Goal: Information Seeking & Learning: Compare options

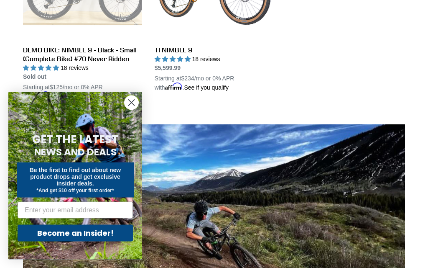
scroll to position [518, 0]
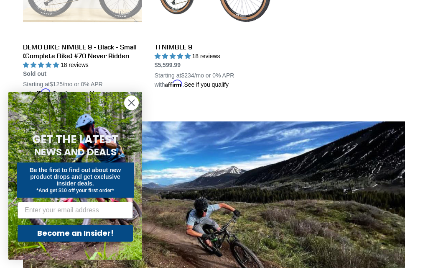
click at [131, 110] on circle "Close dialog" at bounding box center [132, 103] width 14 height 14
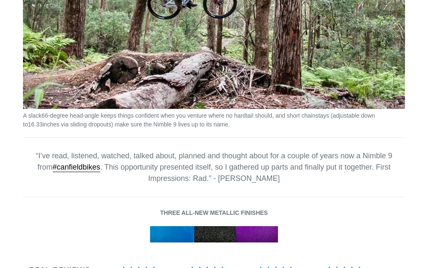
scroll to position [1112, 0]
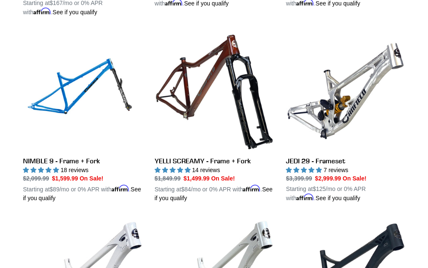
scroll to position [965, 0]
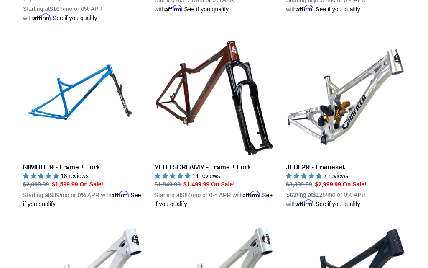
click at [43, 161] on link "NIMBLE 9 - Frame + Fork" at bounding box center [82, 122] width 119 height 171
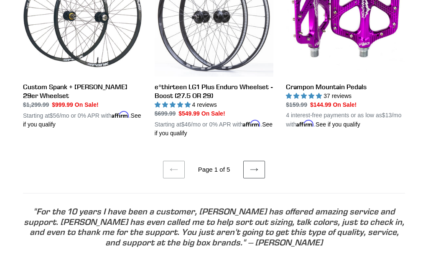
scroll to position [1602, 0]
click at [260, 168] on link "Next page" at bounding box center [255, 170] width 22 height 18
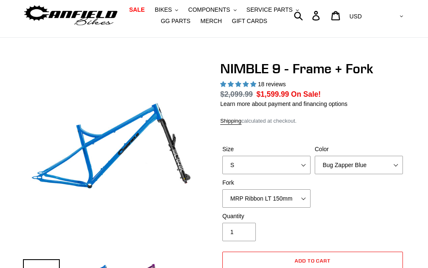
select select "highest-rating"
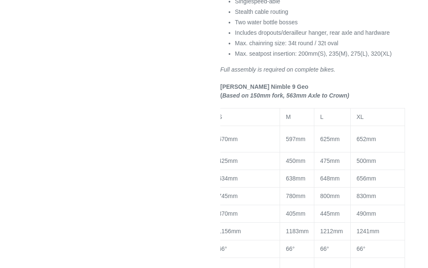
scroll to position [721, 0]
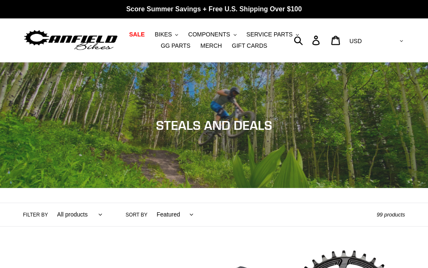
click at [165, 32] on span "BIKES" at bounding box center [163, 34] width 17 height 7
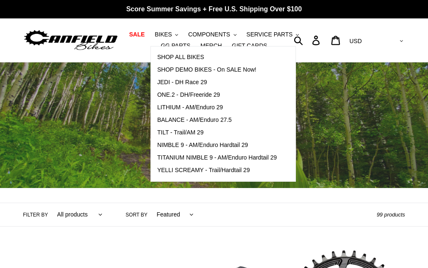
click at [167, 106] on span "LITHIUM - AM/Enduro 29" at bounding box center [190, 107] width 66 height 7
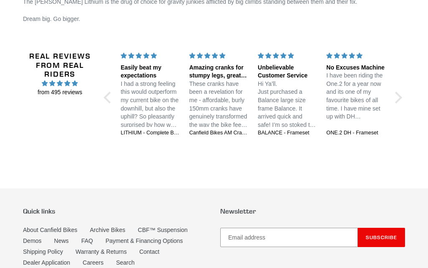
scroll to position [1612, 0]
click at [399, 97] on div at bounding box center [397, 98] width 12 height 12
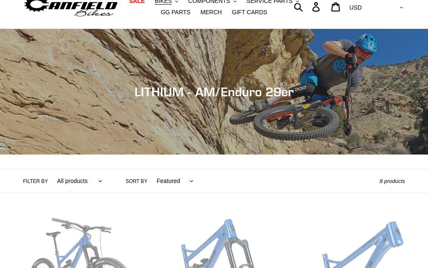
scroll to position [0, 0]
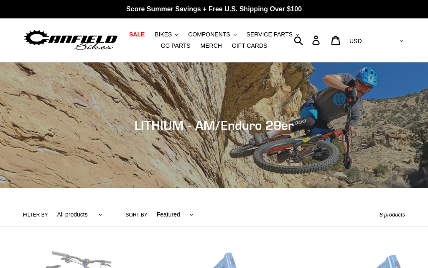
click at [164, 34] on span "BIKES" at bounding box center [163, 34] width 17 height 7
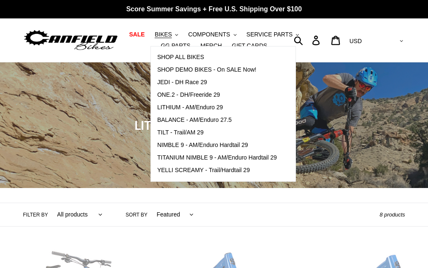
click at [169, 68] on span "SHOP DEMO BIKES - On SALE Now!" at bounding box center [206, 69] width 99 height 7
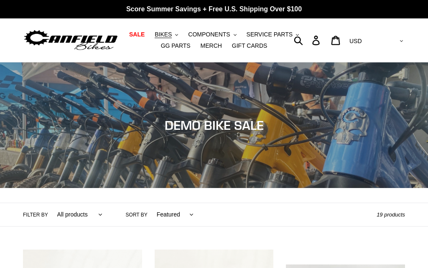
click at [164, 36] on span "BIKES" at bounding box center [163, 34] width 17 height 7
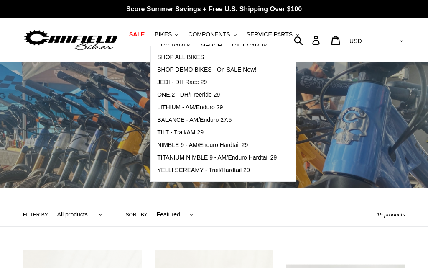
click at [106, 51] on img at bounding box center [71, 40] width 96 height 24
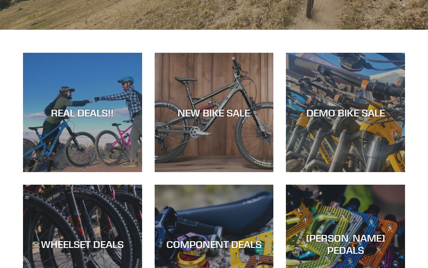
scroll to position [234, 0]
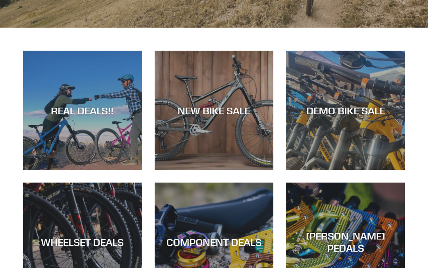
click at [236, 170] on div "NEW BIKE SALE" at bounding box center [214, 170] width 119 height 0
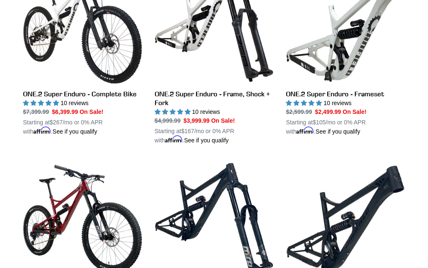
scroll to position [645, 0]
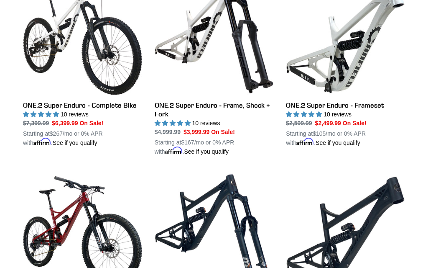
click at [384, 103] on link "ONE.2 Super Enduro - Frameset" at bounding box center [345, 61] width 119 height 171
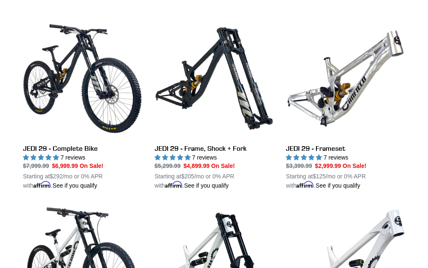
scroll to position [219, 0]
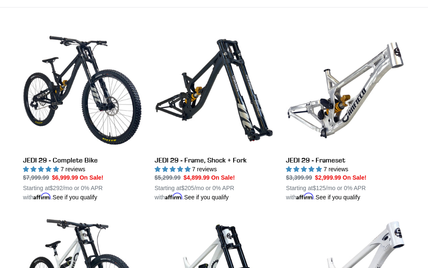
click at [366, 118] on link "JEDI 29 - Frameset" at bounding box center [345, 116] width 119 height 171
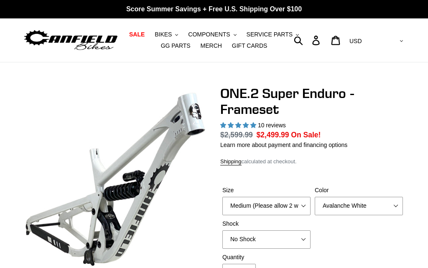
select select "highest-rating"
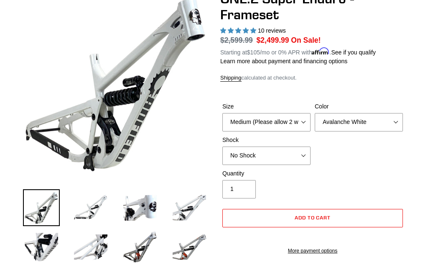
scroll to position [95, 0]
click at [85, 215] on img at bounding box center [90, 207] width 37 height 37
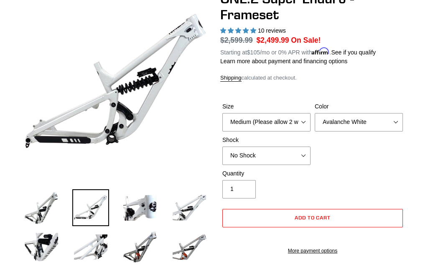
click at [133, 210] on img at bounding box center [140, 207] width 37 height 37
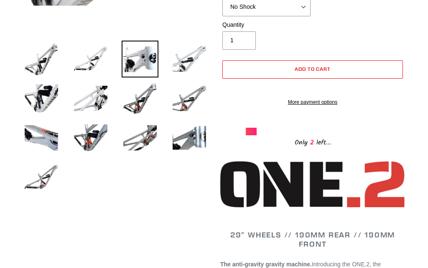
scroll to position [241, 0]
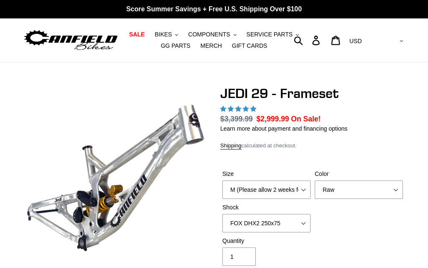
select select "highest-rating"
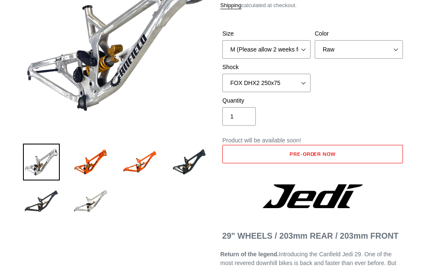
click at [89, 162] on img at bounding box center [90, 162] width 37 height 37
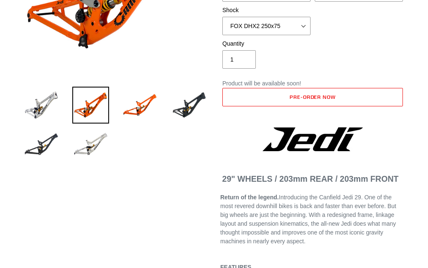
scroll to position [196, 0]
